Goal: Transaction & Acquisition: Purchase product/service

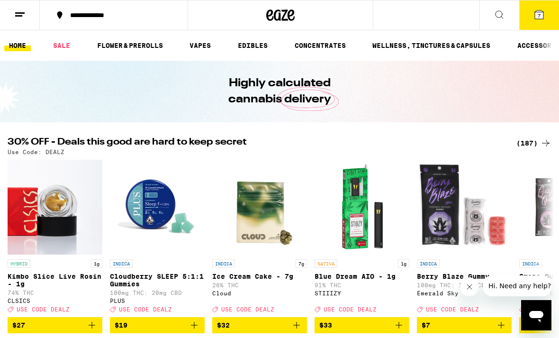
click at [534, 142] on div "(187)" at bounding box center [534, 142] width 35 height 11
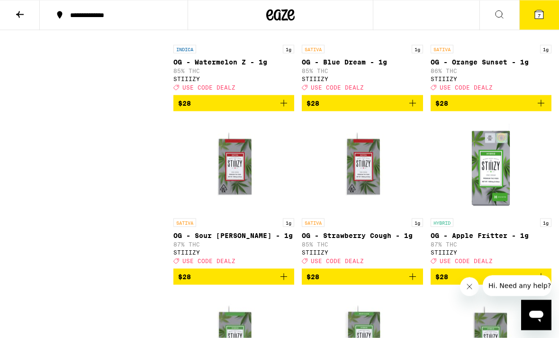
scroll to position [4835, 0]
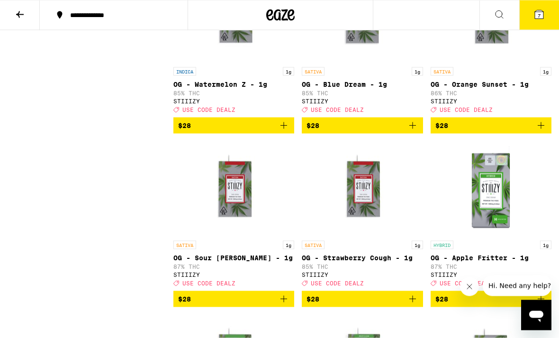
click at [503, 14] on icon at bounding box center [499, 14] width 11 height 11
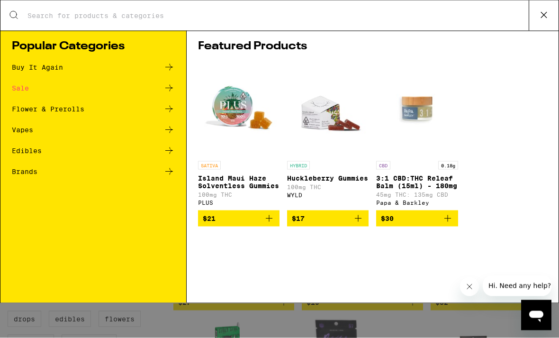
scroll to position [0, 0]
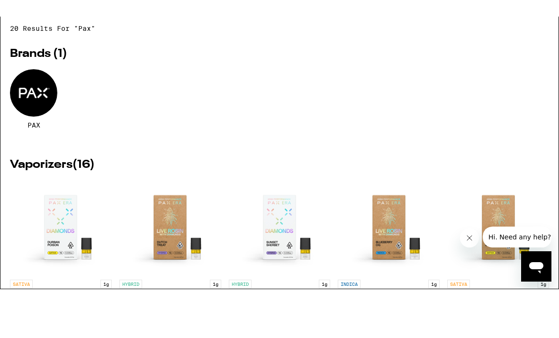
type input "Pax"
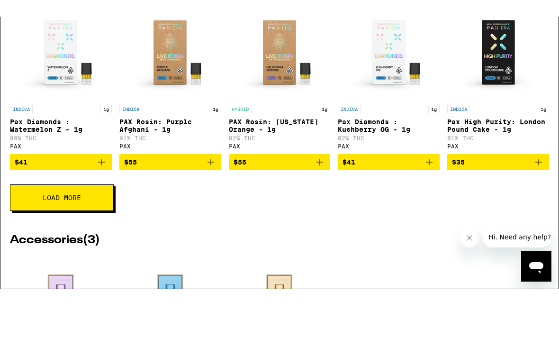
scroll to position [349, 0]
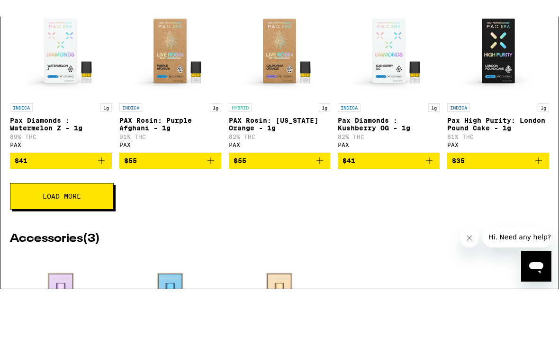
click at [83, 199] on button "Load More" at bounding box center [62, 212] width 104 height 27
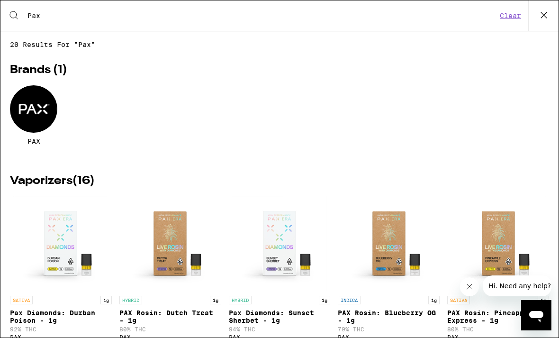
scroll to position [0, 0]
click at [519, 18] on button "Clear" at bounding box center [510, 15] width 27 height 9
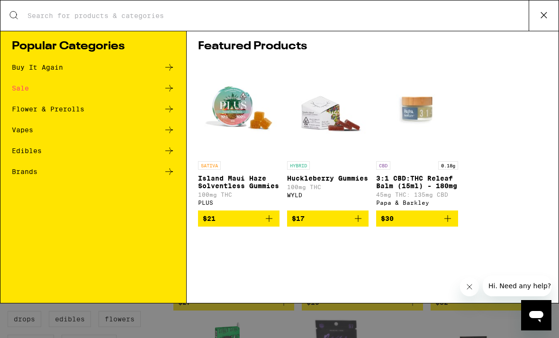
click at [534, 17] on button at bounding box center [544, 15] width 30 height 30
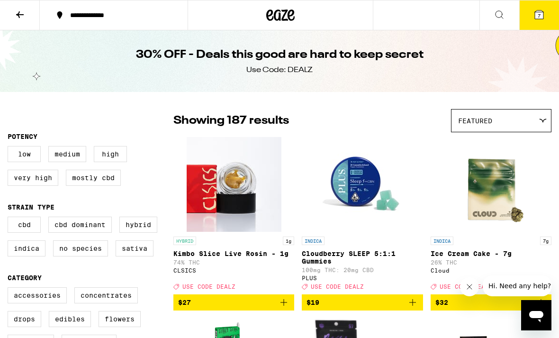
click at [15, 17] on icon at bounding box center [19, 14] width 11 height 11
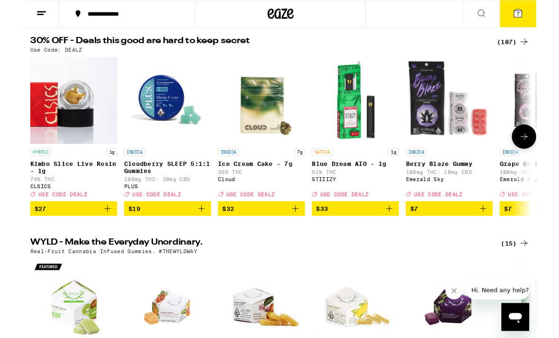
scroll to position [98, 0]
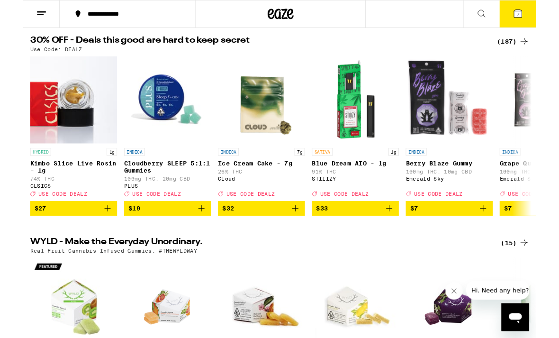
click at [534, 43] on div "(187)" at bounding box center [534, 44] width 35 height 11
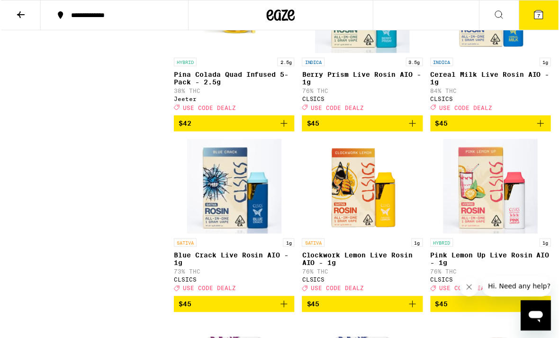
scroll to position [10016, 0]
